Goal: Information Seeking & Learning: Understand process/instructions

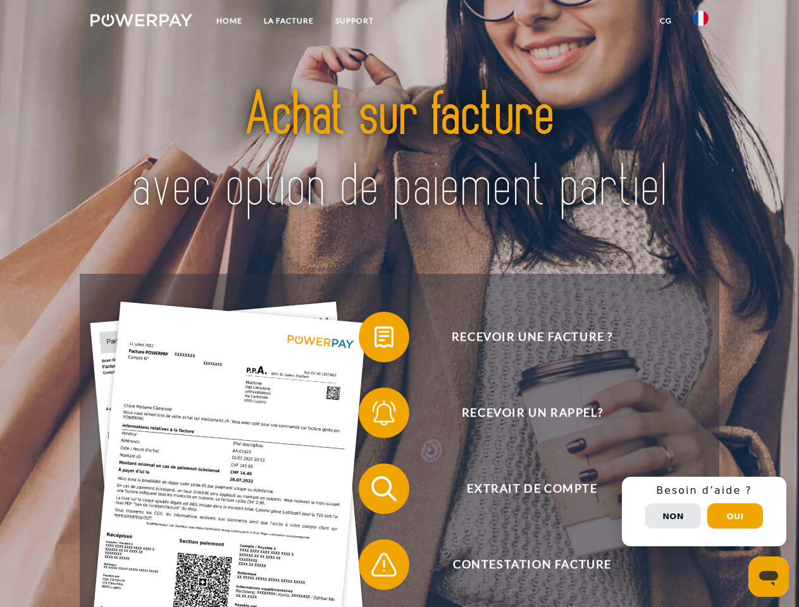
click at [141, 22] on img at bounding box center [141, 20] width 102 height 13
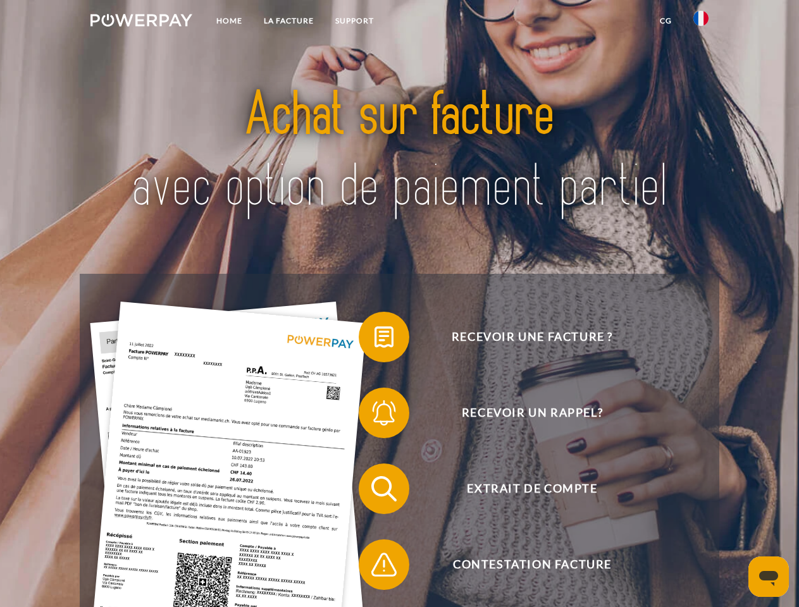
click at [701, 22] on img at bounding box center [700, 18] width 15 height 15
click at [666, 21] on link "CG" at bounding box center [666, 20] width 34 height 23
click at [375, 340] on span at bounding box center [364, 337] width 63 height 63
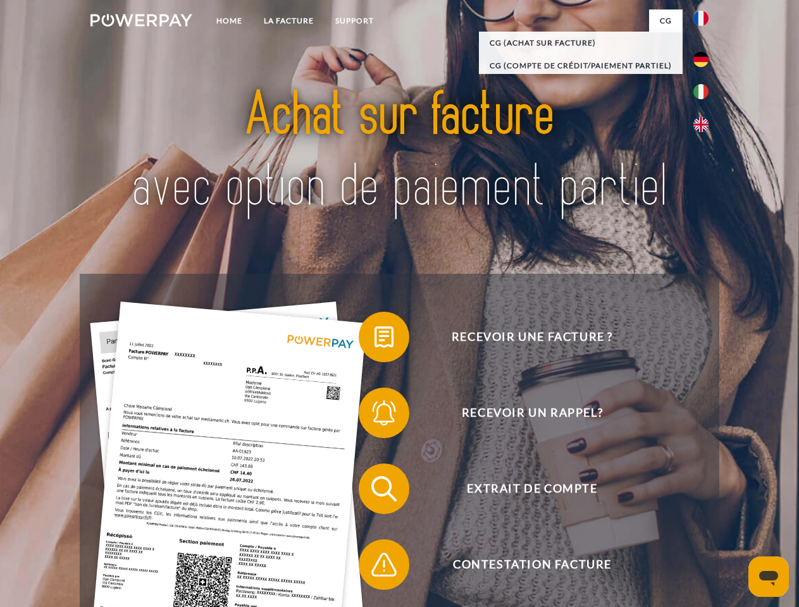
click at [375, 416] on span at bounding box center [364, 413] width 63 height 63
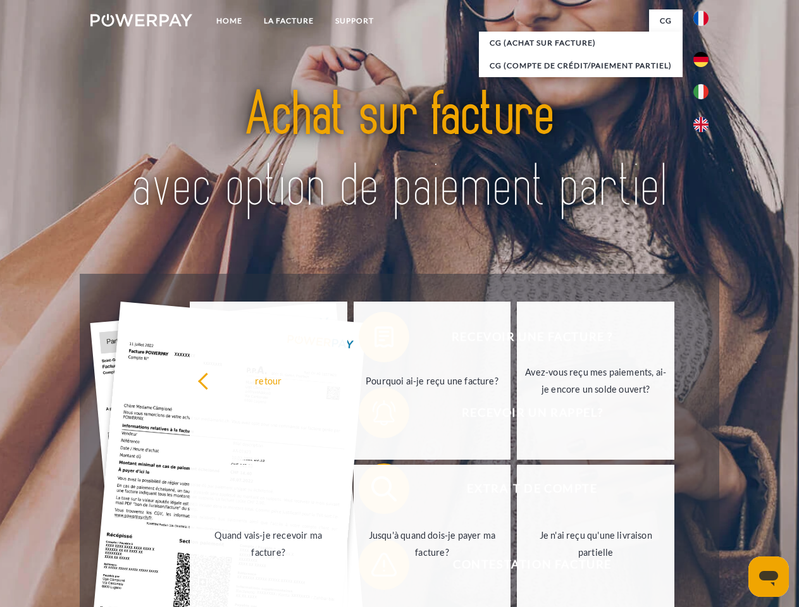
click at [375, 492] on link "Jusqu'à quand dois-je payer ma facture?" at bounding box center [433, 544] width 158 height 158
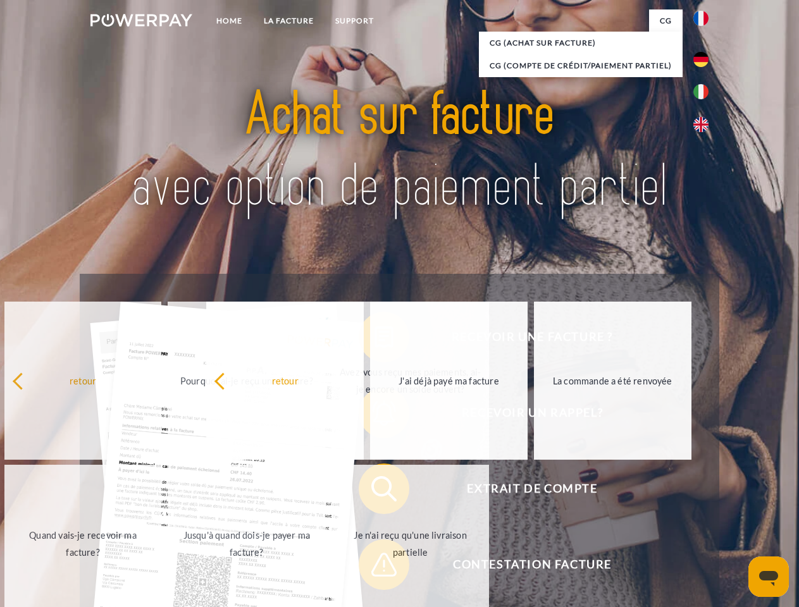
click at [375, 568] on span at bounding box center [364, 564] width 63 height 63
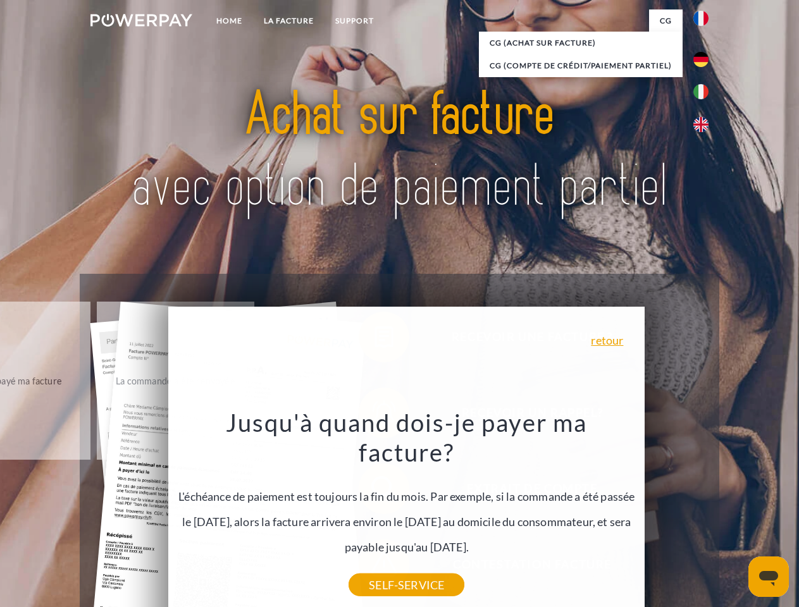
click at [704, 512] on div "Recevoir une facture ? Recevoir un rappel? Extrait de compte retour" at bounding box center [399, 527] width 639 height 506
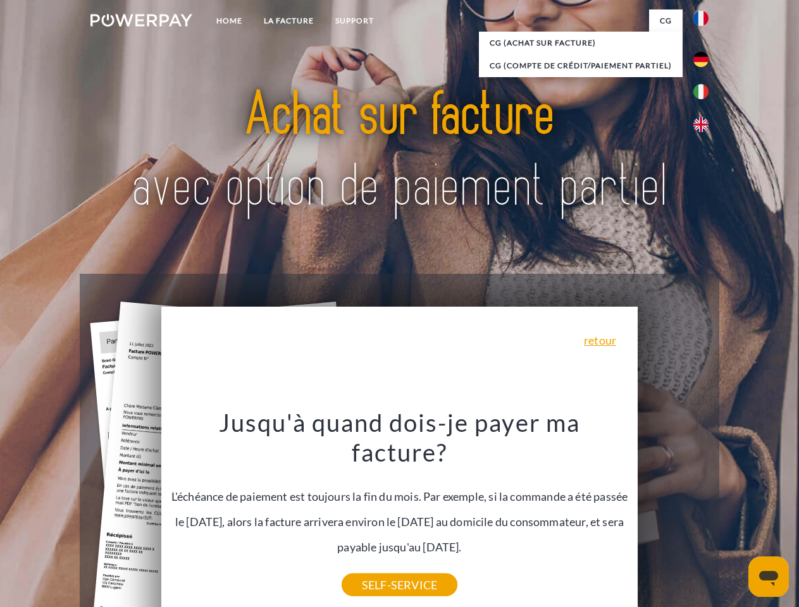
click at [673, 514] on span "Extrait de compte" at bounding box center [532, 489] width 310 height 51
click at [735, 516] on header "Home LA FACTURE Support" at bounding box center [399, 437] width 799 height 874
